Goal: Submit feedback/report problem

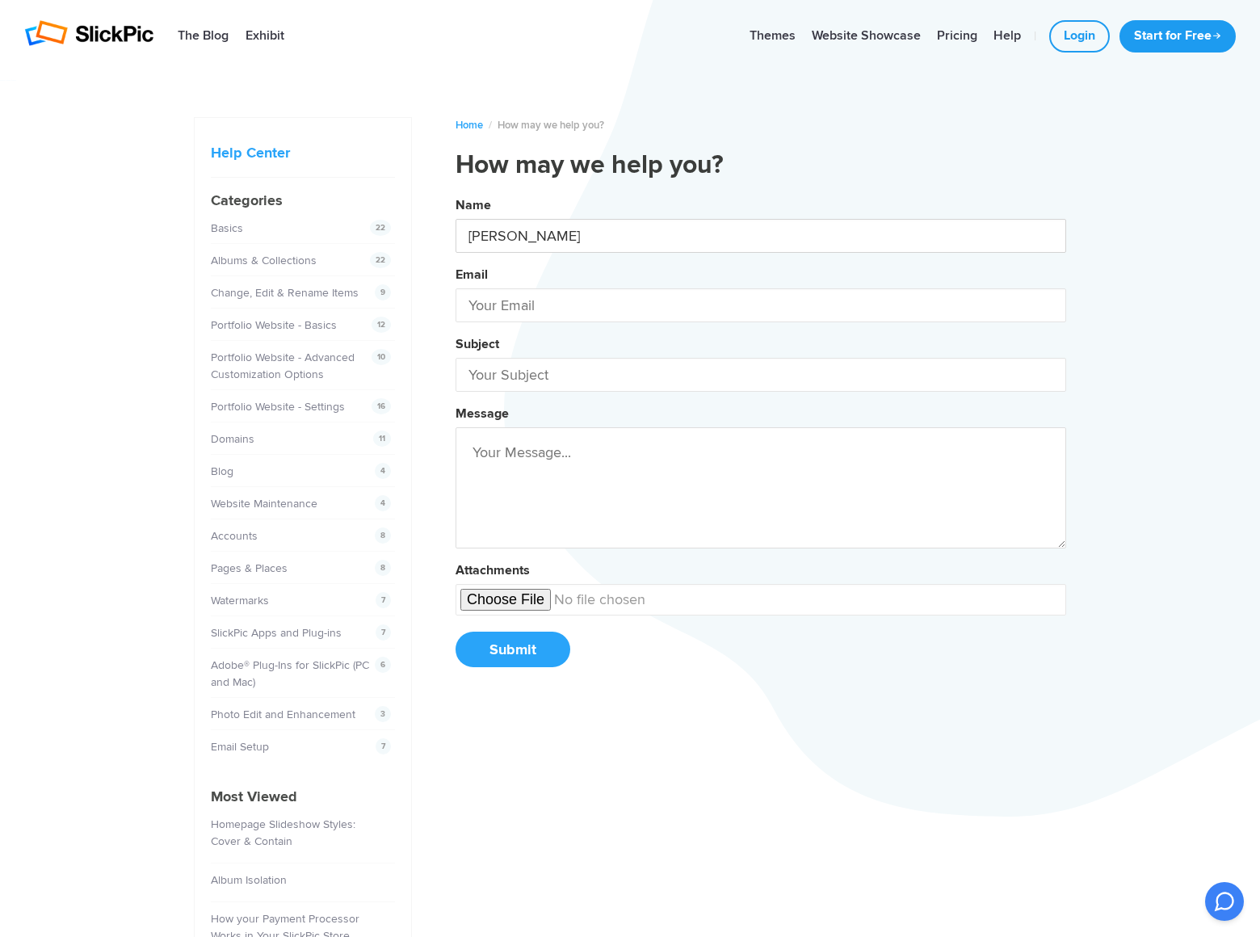
click at [456, 191] on button "Name [PERSON_NAME] Email Subject Message Attachments Submit" at bounding box center [761, 437] width 611 height 493
type input "[PERSON_NAME]"
type input "[PERSON_NAME][EMAIL_ADDRESS][DOMAIN_NAME]"
type input "[DOMAIN_NAME]"
click at [456, 191] on button "Name [PERSON_NAME] Email [PERSON_NAME][EMAIL_ADDRESS][DOMAIN_NAME] Subject [DOM…" at bounding box center [761, 437] width 611 height 493
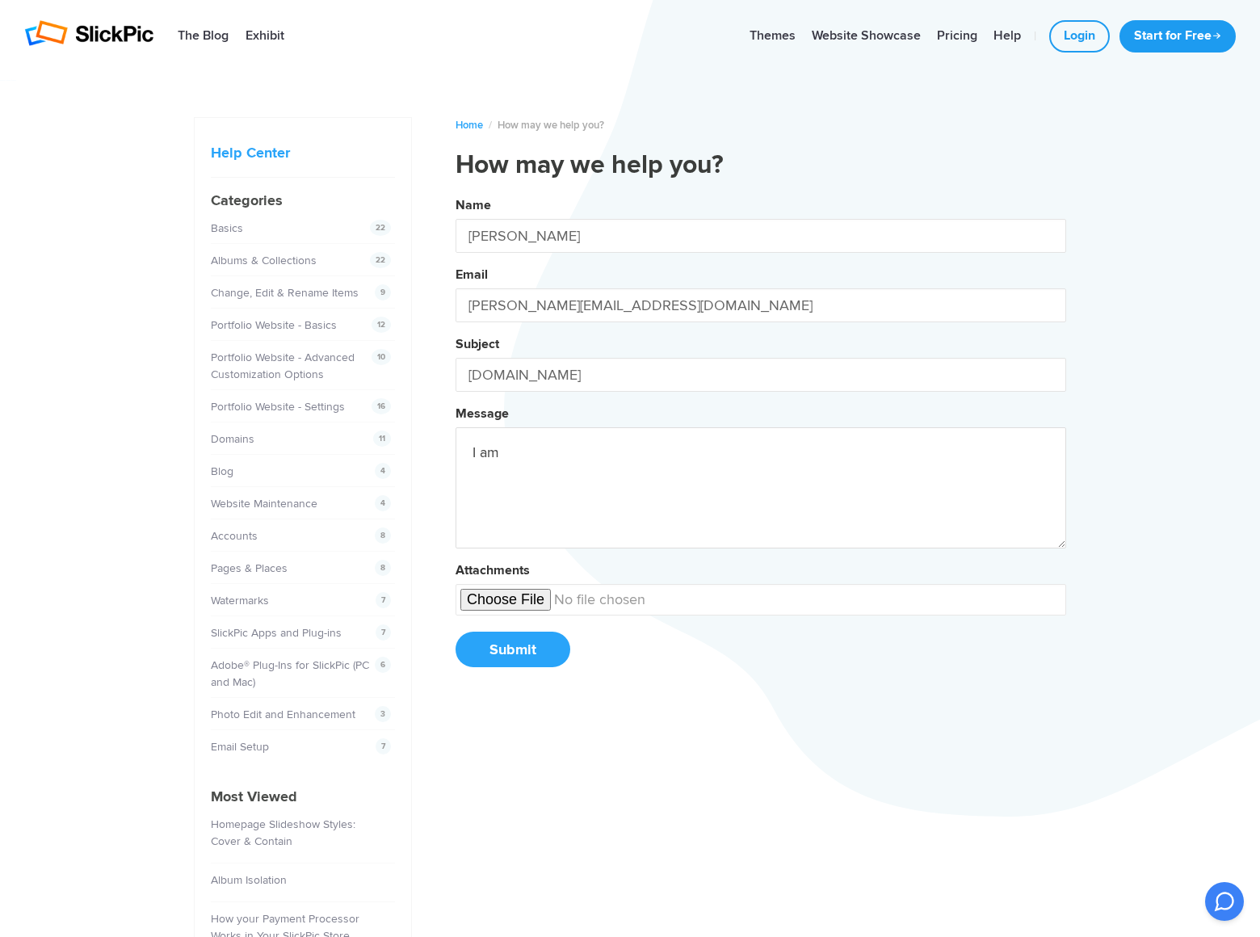
click at [456, 191] on button "Name [PERSON_NAME] Email [PERSON_NAME][EMAIL_ADDRESS][DOMAIN_NAME] Subject [DOM…" at bounding box center [761, 437] width 611 height 493
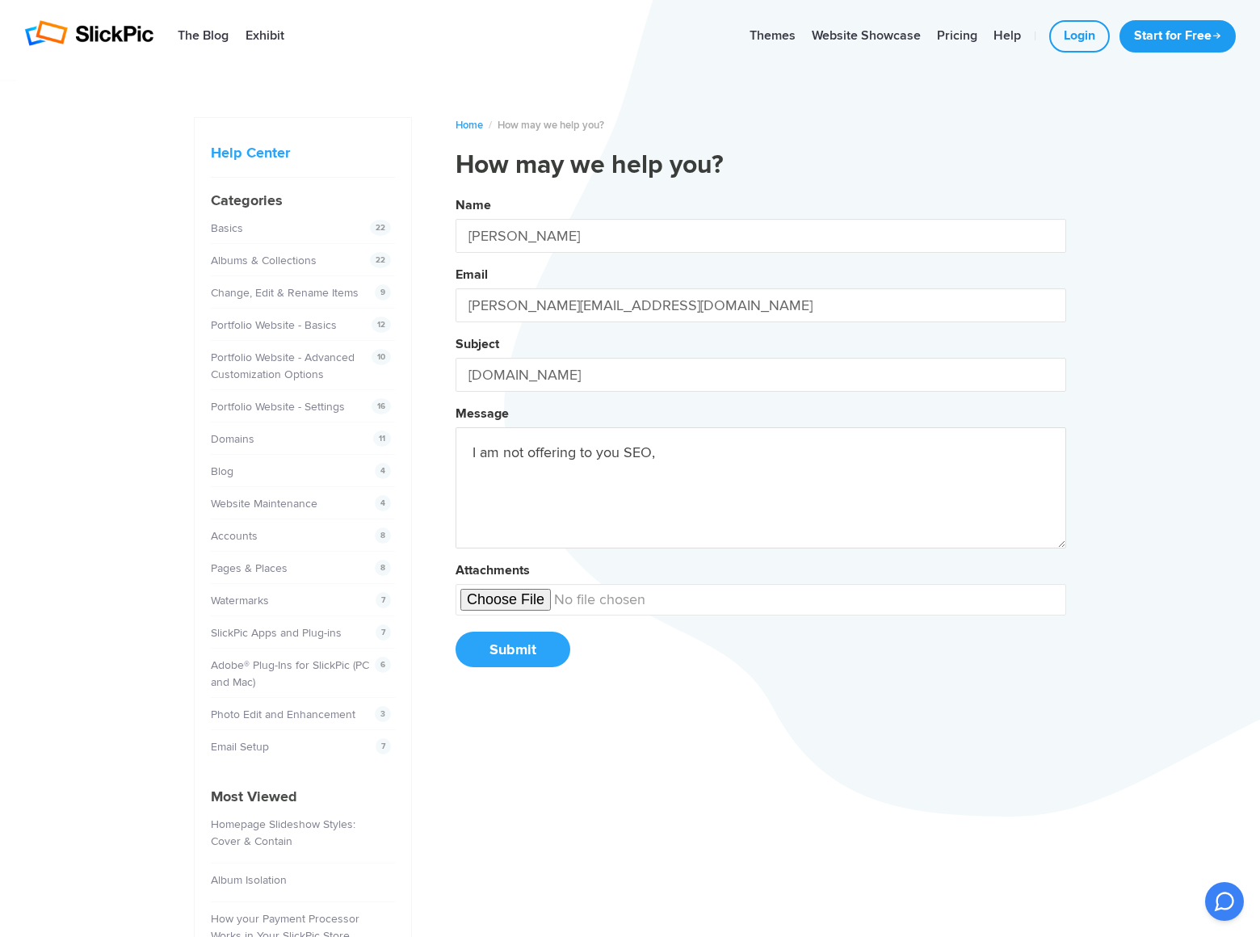
click at [456, 191] on button "Name [PERSON_NAME] Email [PERSON_NAME][EMAIL_ADDRESS][DOMAIN_NAME] Subject [DOM…" at bounding box center [761, 437] width 611 height 493
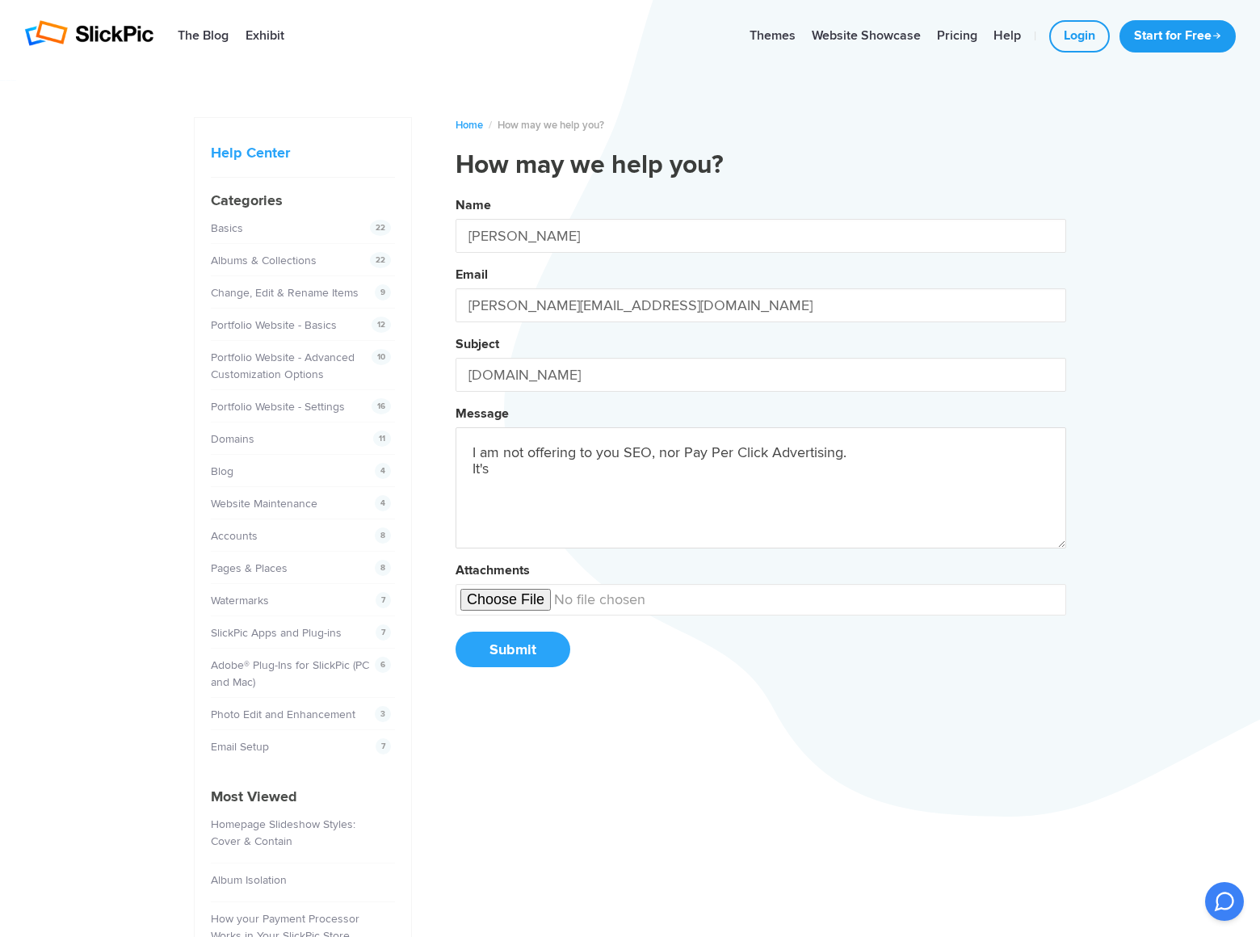
click at [456, 191] on button "Name [PERSON_NAME] Email [PERSON_NAME][EMAIL_ADDRESS][DOMAIN_NAME] Subject [DOM…" at bounding box center [761, 437] width 611 height 493
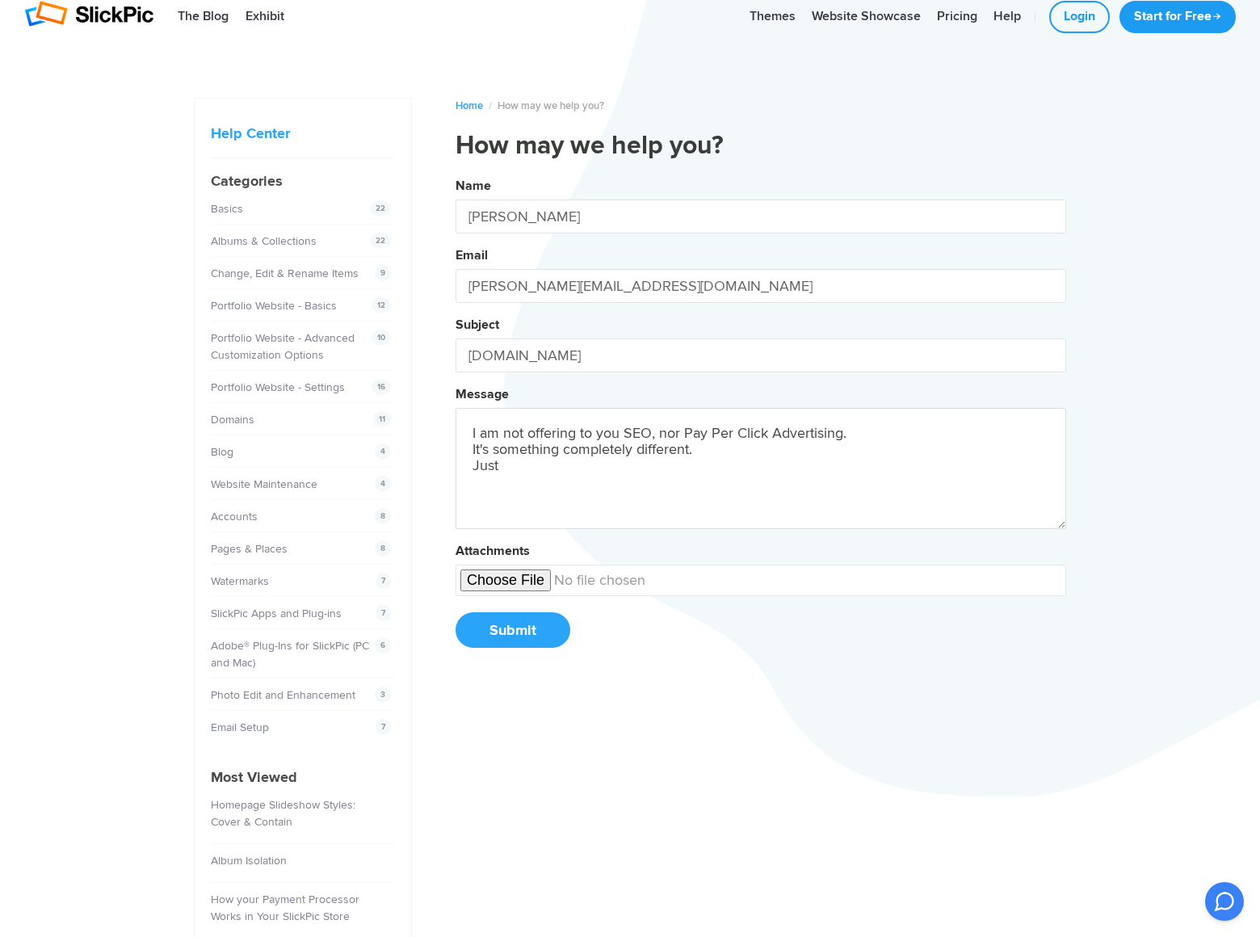
click at [456, 172] on button "Name [PERSON_NAME] Email [PERSON_NAME][EMAIL_ADDRESS][DOMAIN_NAME] Subject [DOM…" at bounding box center [761, 418] width 611 height 493
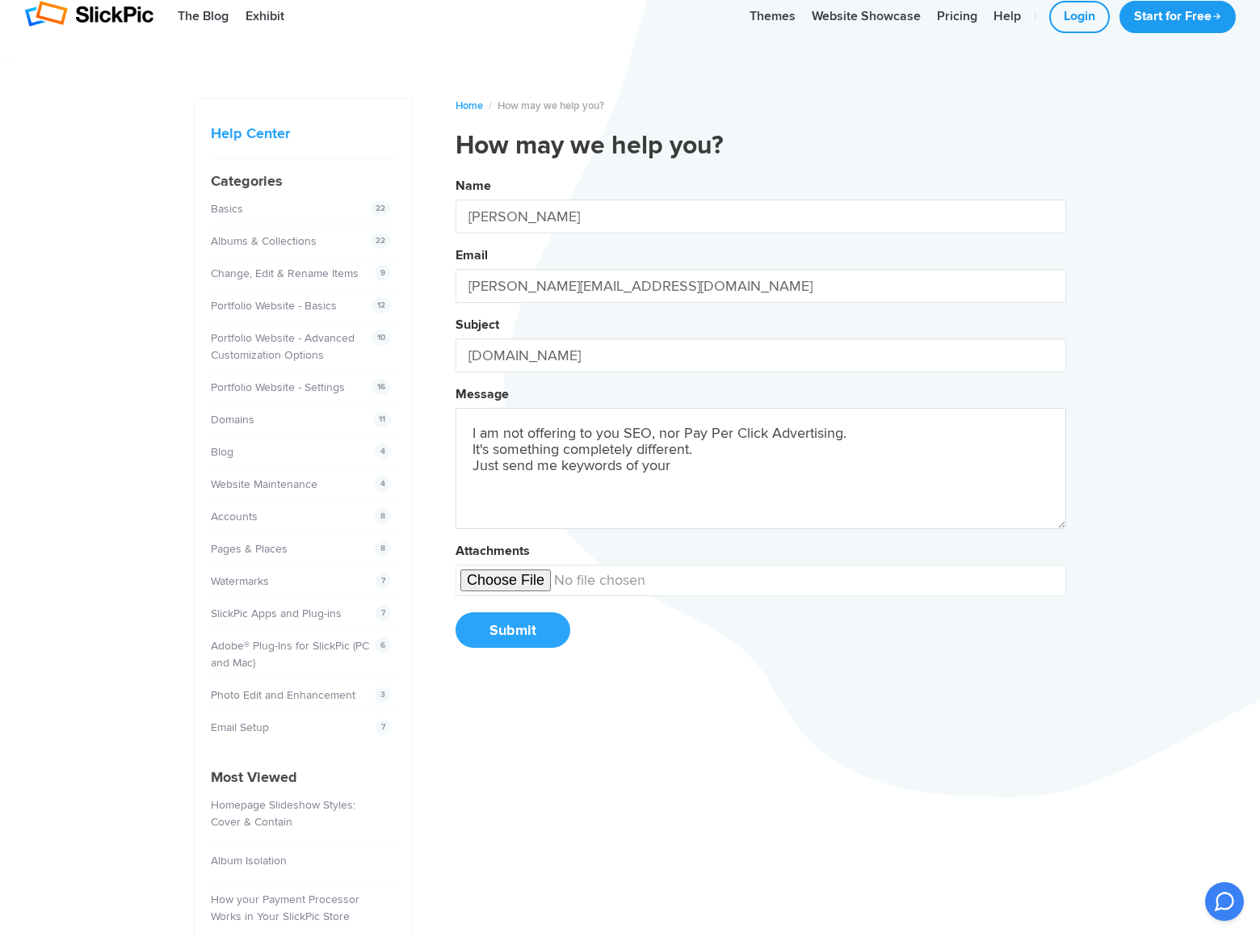
click at [456, 172] on button "Name [PERSON_NAME] Email [PERSON_NAME][EMAIL_ADDRESS][DOMAIN_NAME] Subject [DOM…" at bounding box center [761, 418] width 611 height 493
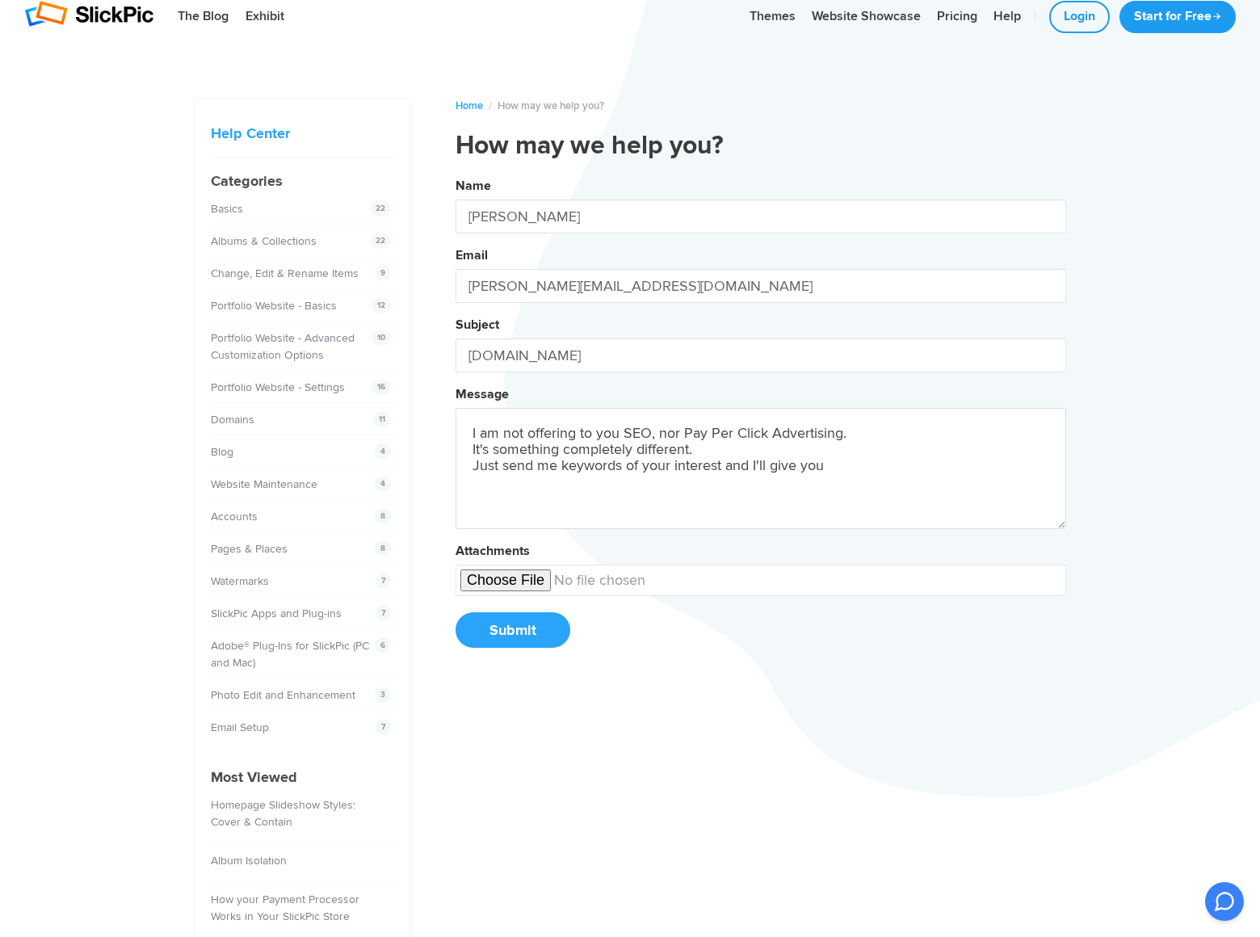
click at [456, 172] on button "Name [PERSON_NAME] Email [PERSON_NAME][EMAIL_ADDRESS][DOMAIN_NAME] Subject [DOM…" at bounding box center [761, 418] width 611 height 493
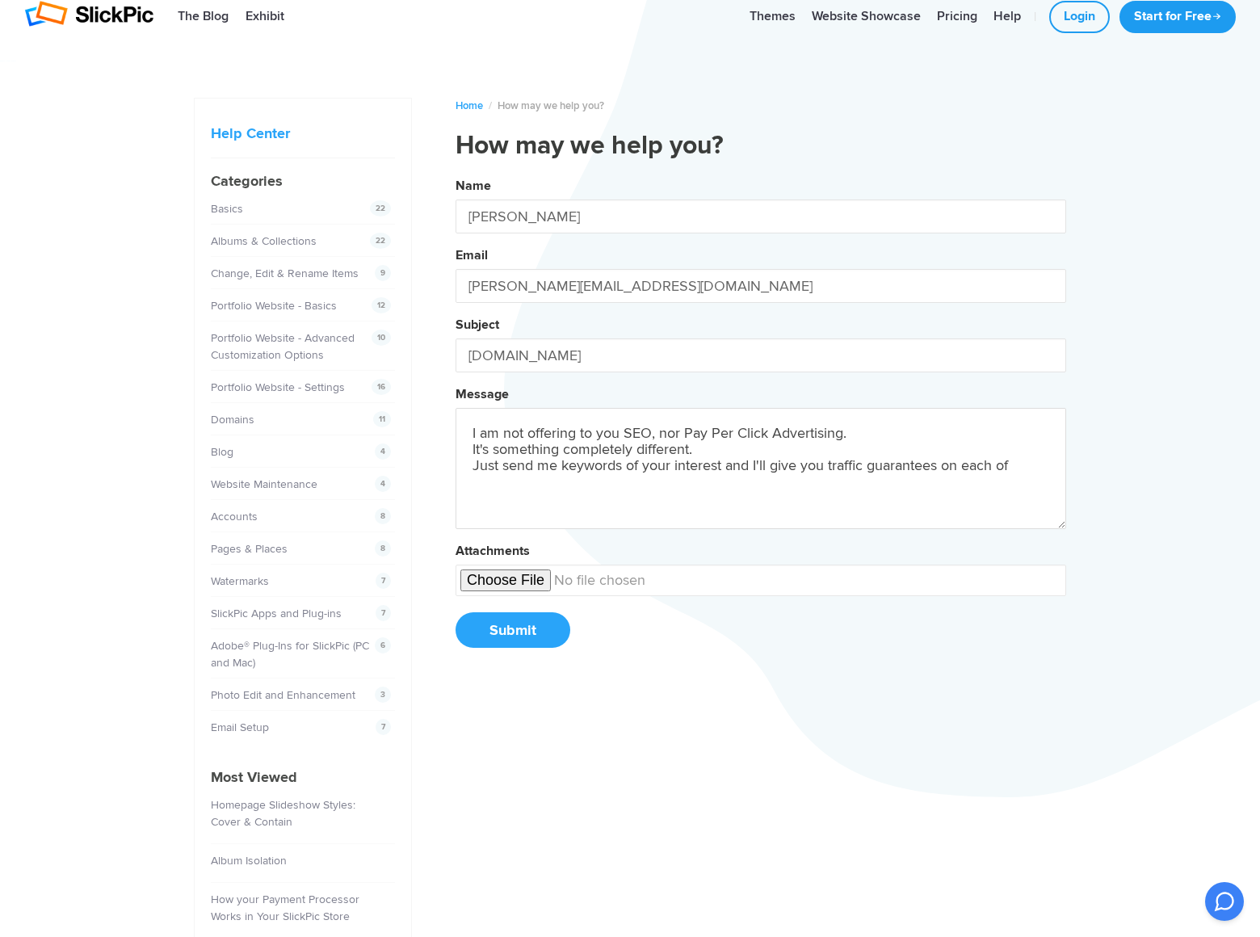
click at [456, 172] on button "Name [PERSON_NAME] Email [PERSON_NAME][EMAIL_ADDRESS][DOMAIN_NAME] Subject [DOM…" at bounding box center [761, 418] width 611 height 493
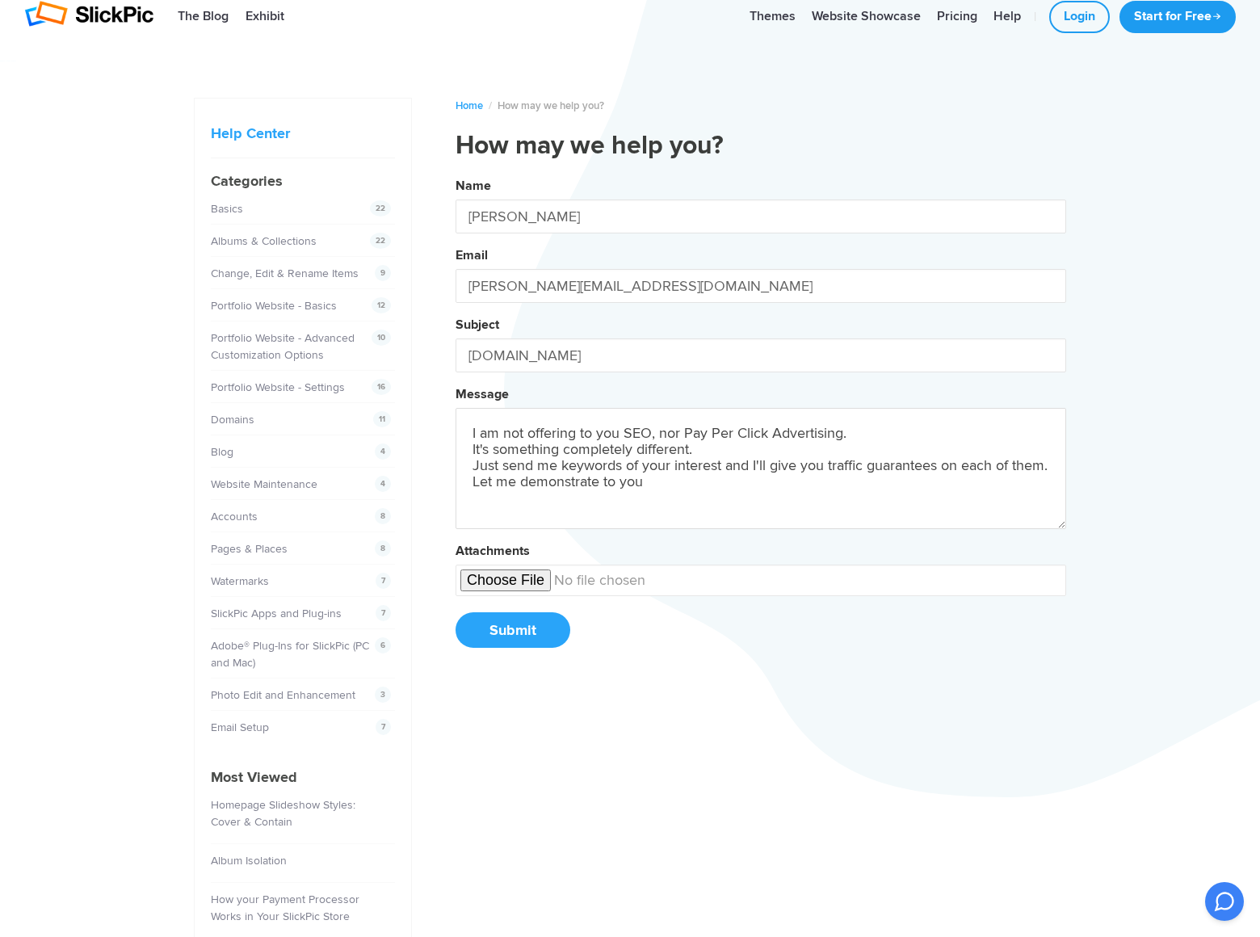
click at [456, 172] on button "Name [PERSON_NAME] Email [PERSON_NAME][EMAIL_ADDRESS][DOMAIN_NAME] Subject [DOM…" at bounding box center [761, 418] width 611 height 493
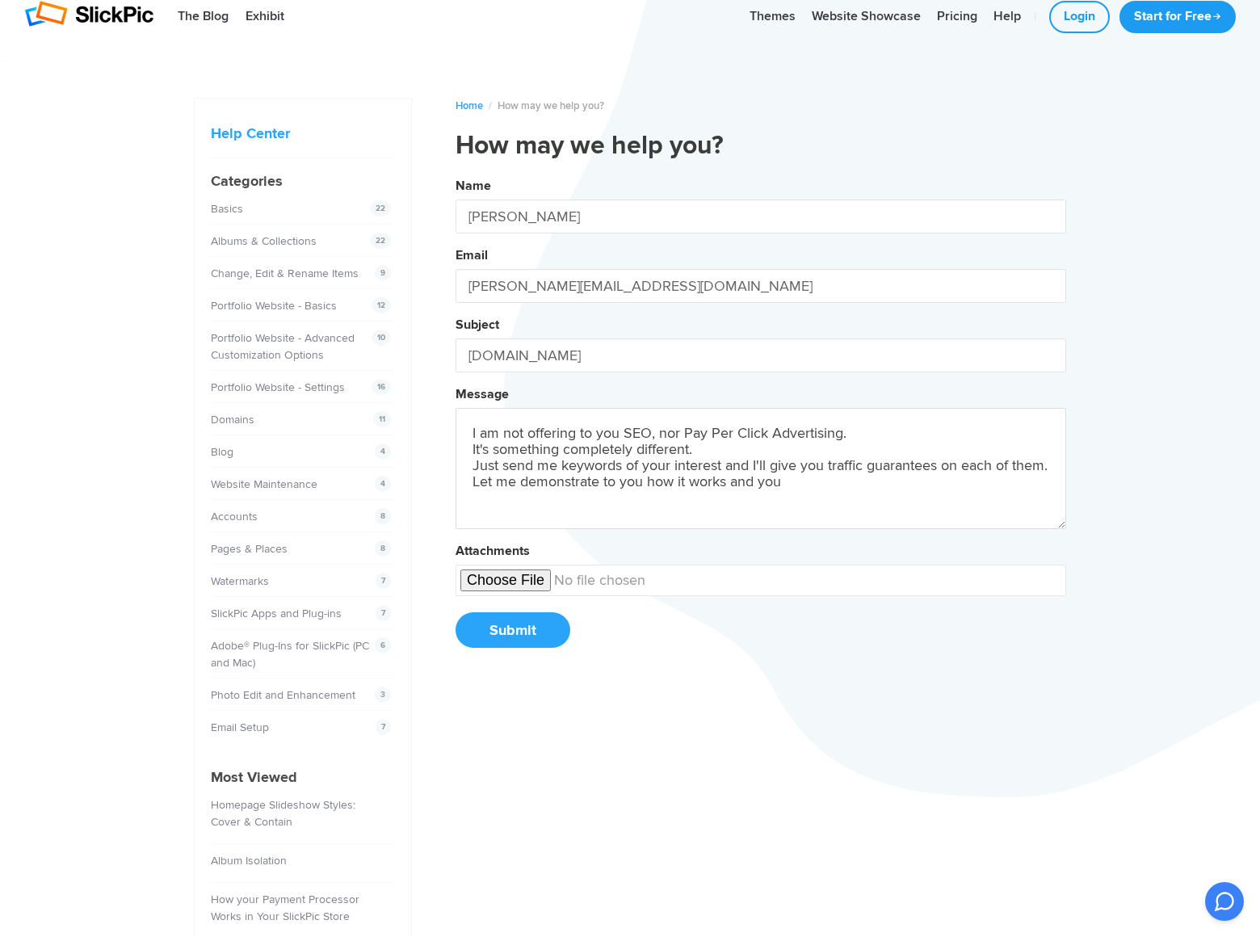
click at [456, 172] on button "Name [PERSON_NAME] Email [PERSON_NAME][EMAIL_ADDRESS][DOMAIN_NAME] Subject [DOM…" at bounding box center [761, 418] width 611 height 493
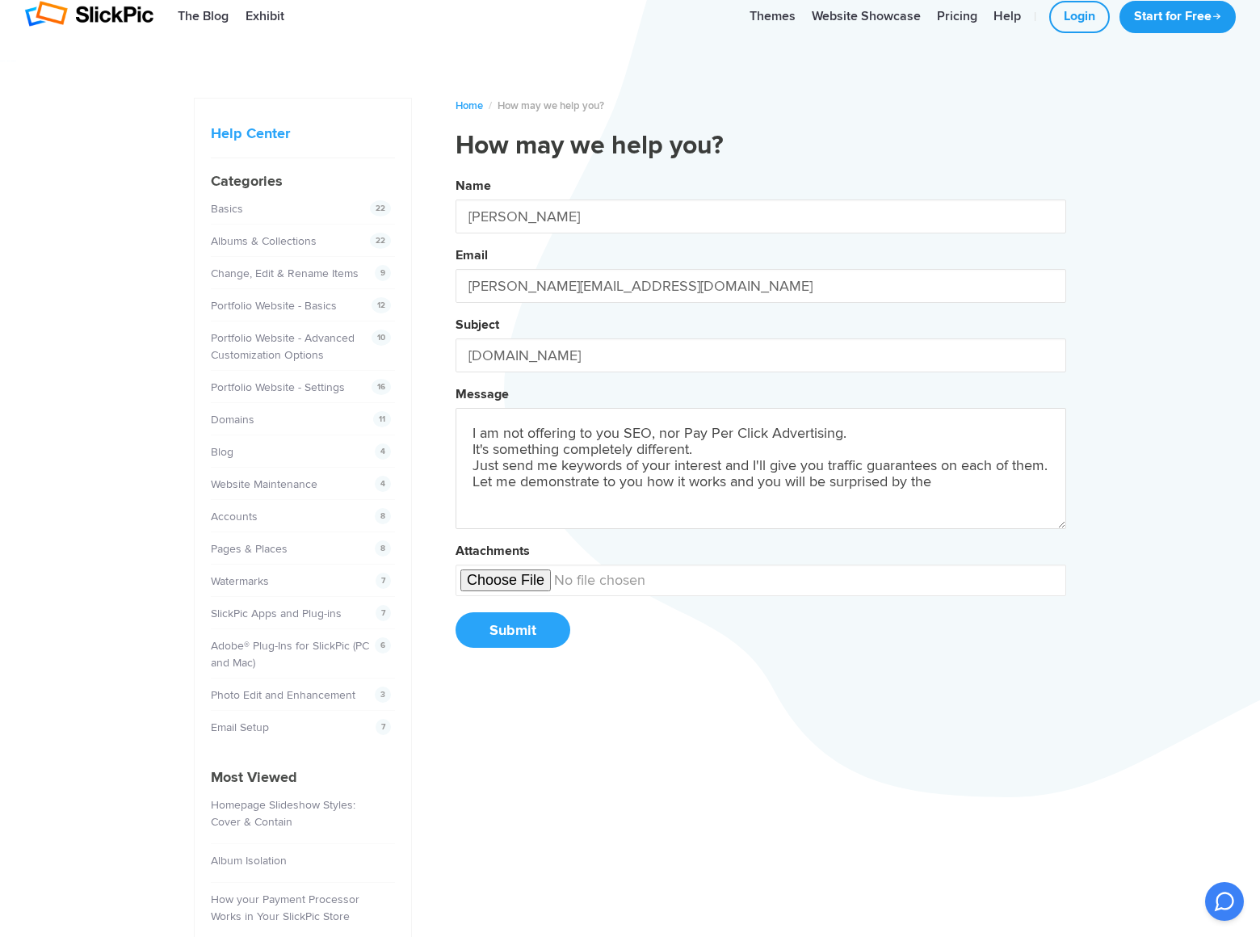
click at [456, 172] on button "Name [PERSON_NAME] Email [PERSON_NAME][EMAIL_ADDRESS][DOMAIN_NAME] Subject [DOM…" at bounding box center [761, 418] width 611 height 493
type textarea "I am not offering to you SEO, nor Pay Per Click Advertising. It's something com…"
click at [512, 630] on button "Submit" at bounding box center [513, 630] width 115 height 36
